Goal: Information Seeking & Learning: Understand process/instructions

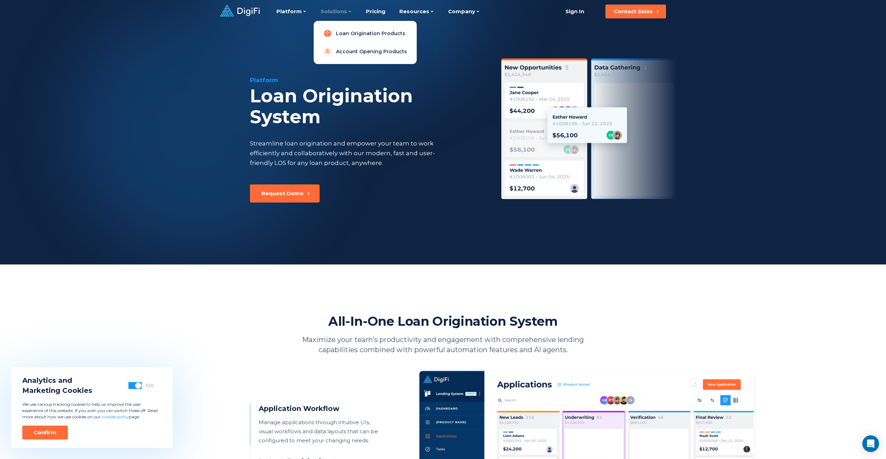
click at [346, 27] on link "Loan Origination Products" at bounding box center [365, 33] width 92 height 14
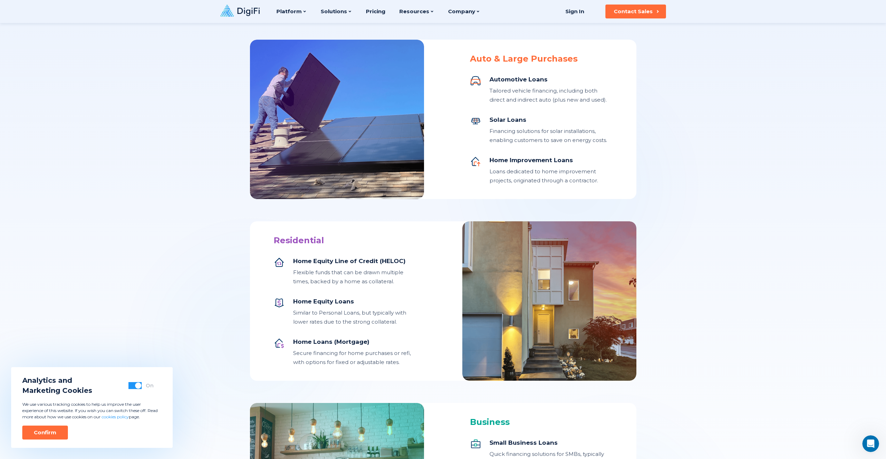
drag, startPoint x: 171, startPoint y: 125, endPoint x: 162, endPoint y: 135, distance: 13.6
click at [170, 126] on div "Solutions Loan Origination Products DigiFi is the loan origination platform tha…" at bounding box center [443, 74] width 886 height 1076
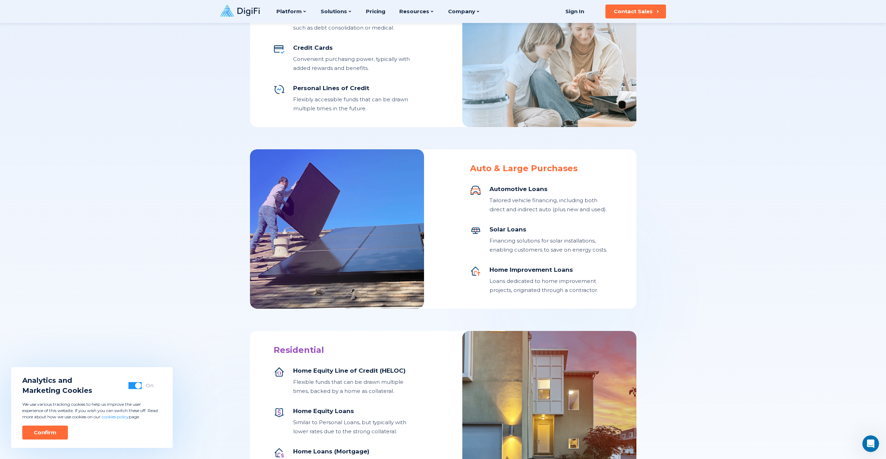
scroll to position [348, 0]
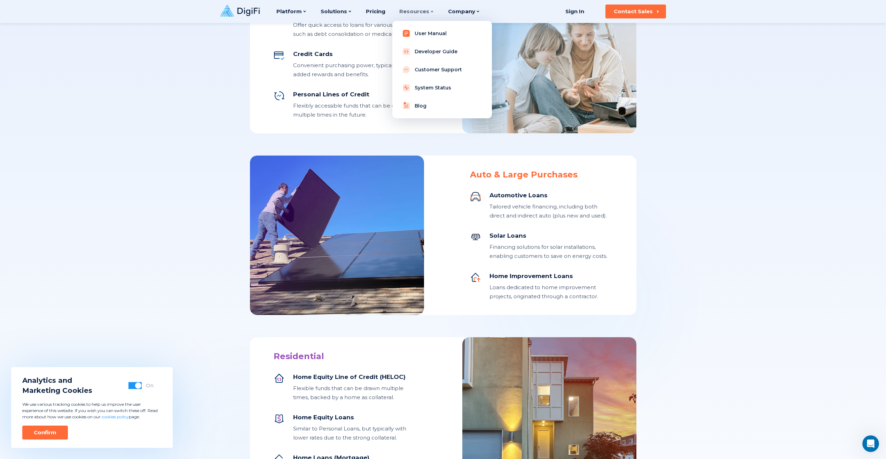
click at [430, 36] on link "User Manual" at bounding box center [442, 33] width 88 height 14
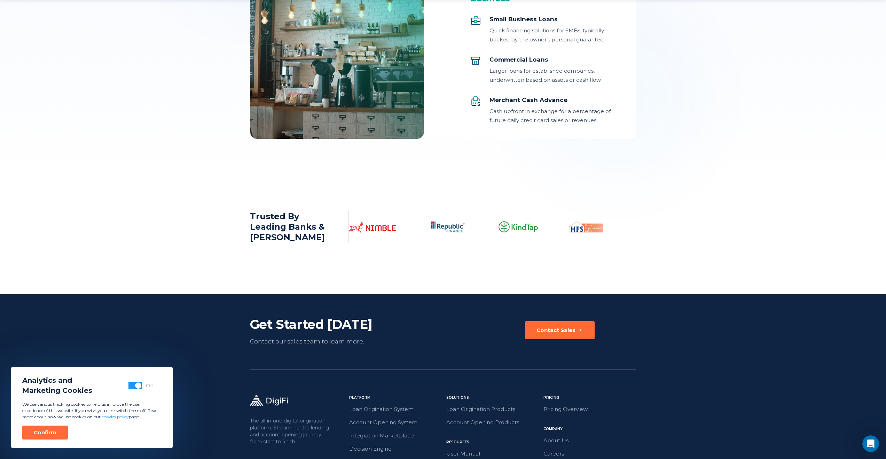
scroll to position [901, 0]
